Goal: Task Accomplishment & Management: Use online tool/utility

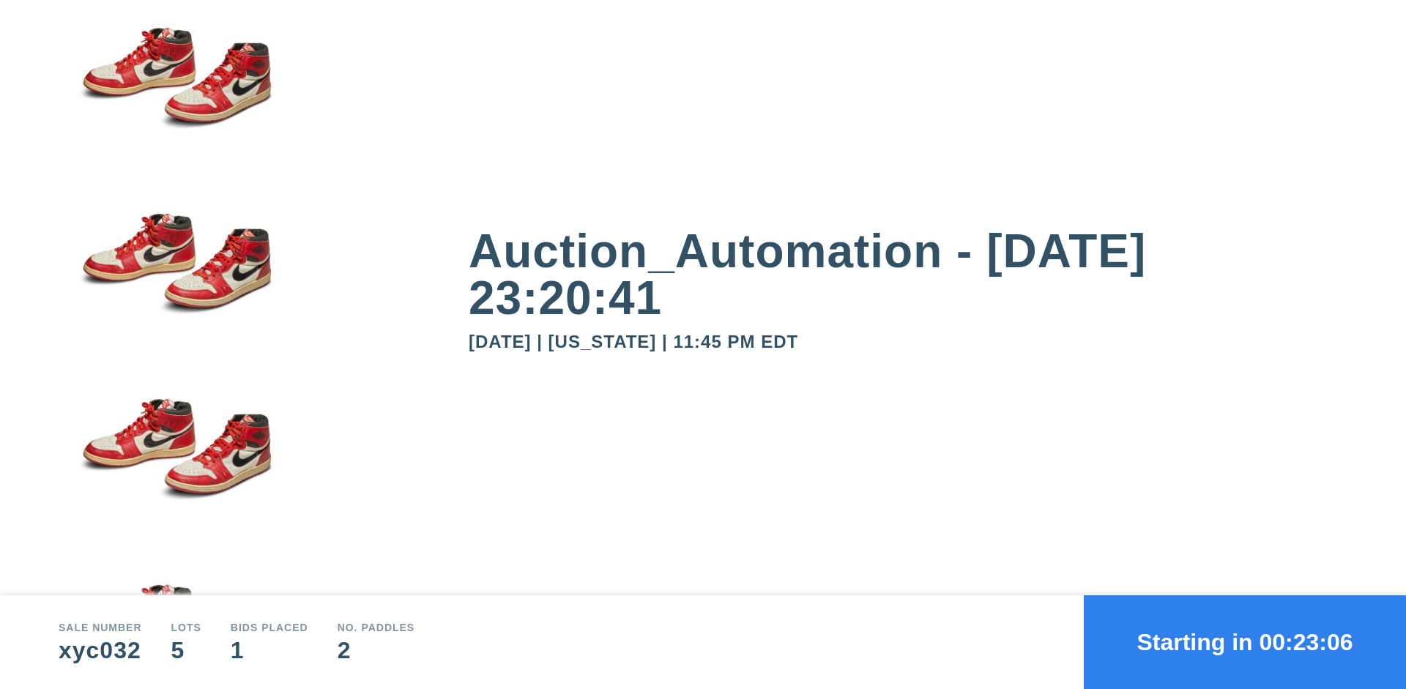
click at [1245, 642] on button "Starting in 00:23:06" at bounding box center [1245, 642] width 322 height 94
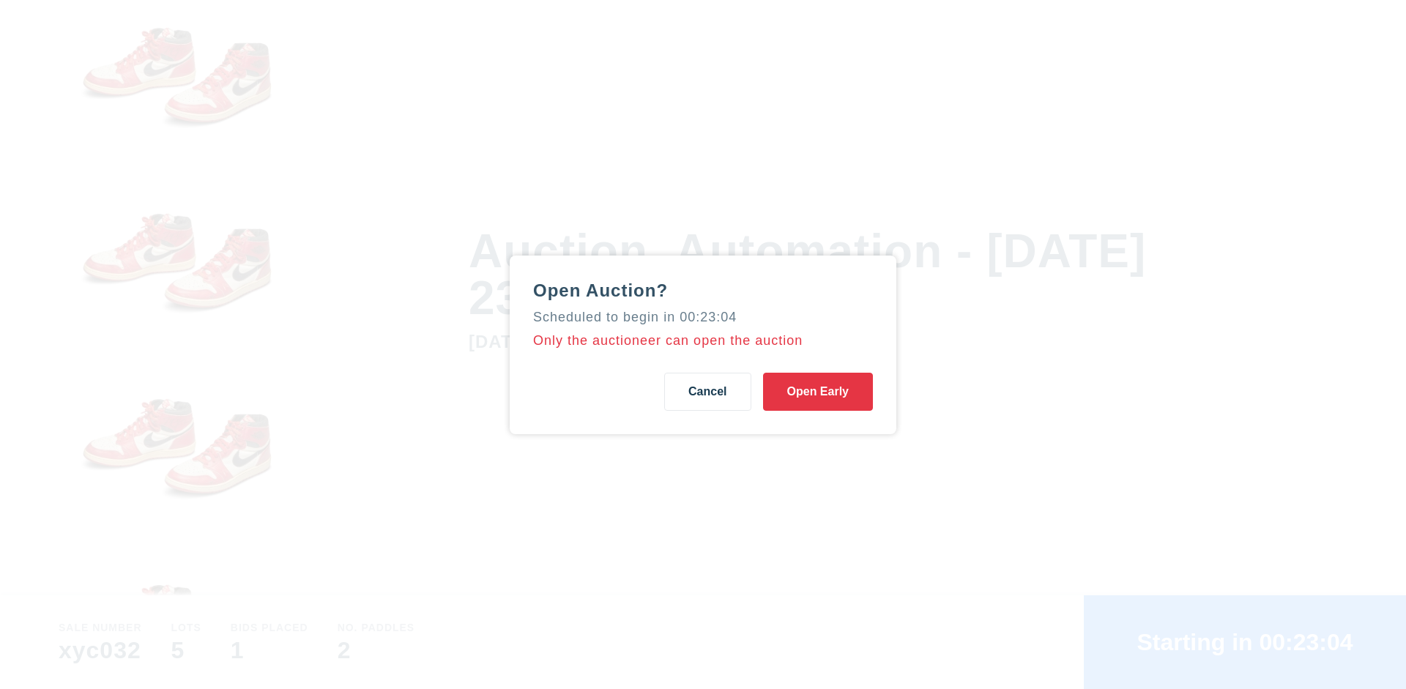
click at [818, 391] on button "Open Early" at bounding box center [818, 392] width 110 height 38
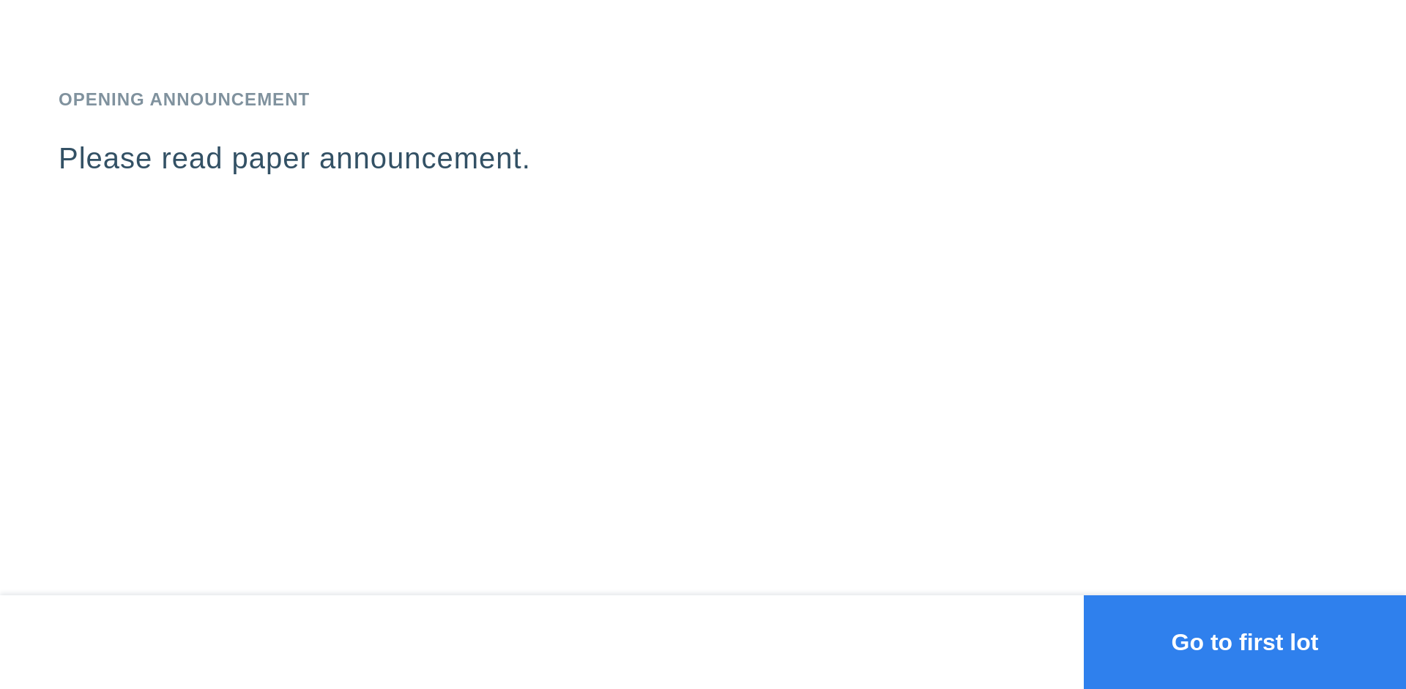
click at [1245, 642] on button "Go to first lot" at bounding box center [1245, 642] width 322 height 94
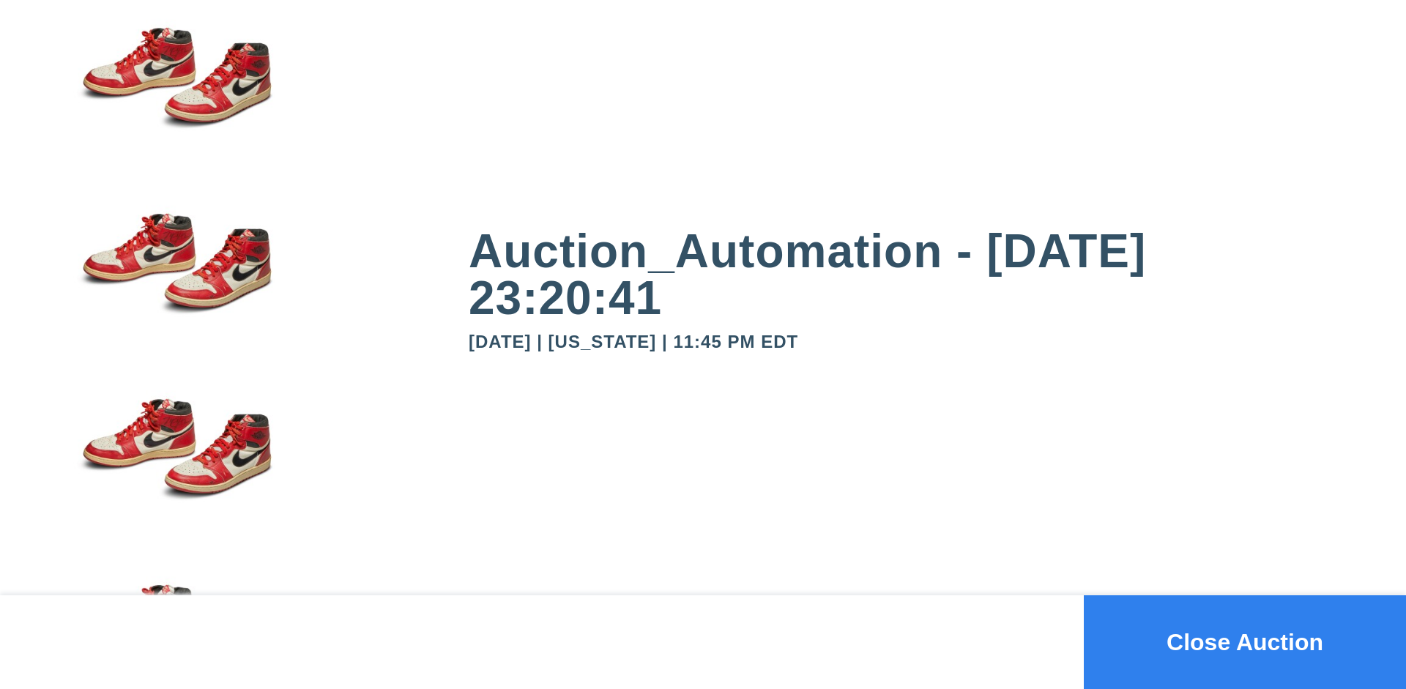
click at [1245, 642] on button "Close Auction" at bounding box center [1245, 642] width 322 height 94
